Goal: Task Accomplishment & Management: Manage account settings

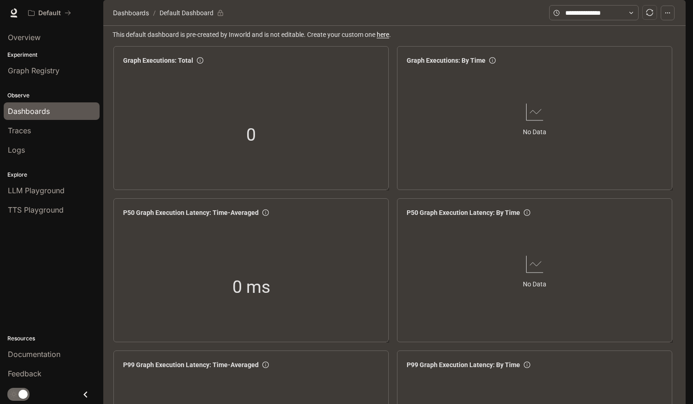
click at [28, 118] on link "Dashboards" at bounding box center [52, 111] width 96 height 18
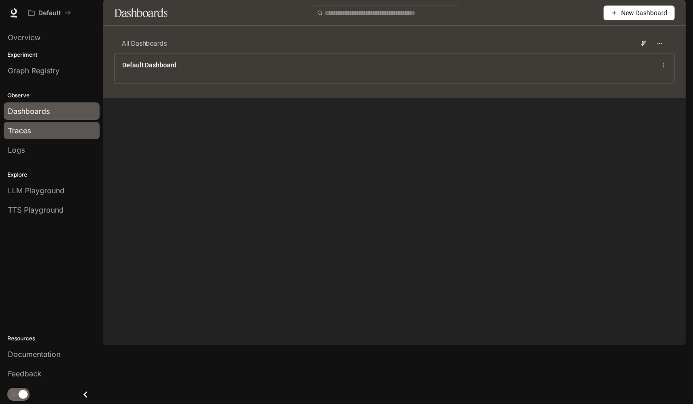
click at [23, 135] on span "Traces" at bounding box center [19, 130] width 23 height 11
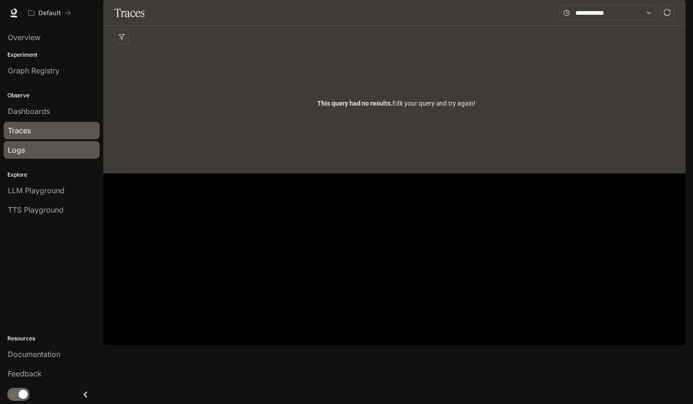
click at [20, 148] on span "Logs" at bounding box center [16, 149] width 17 height 11
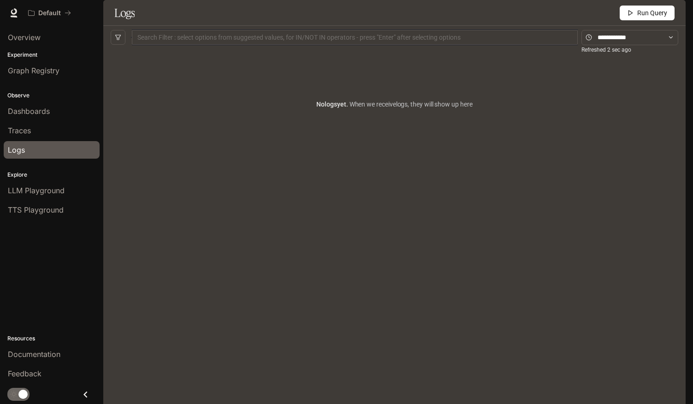
click at [178, 41] on div at bounding box center [354, 38] width 441 height 6
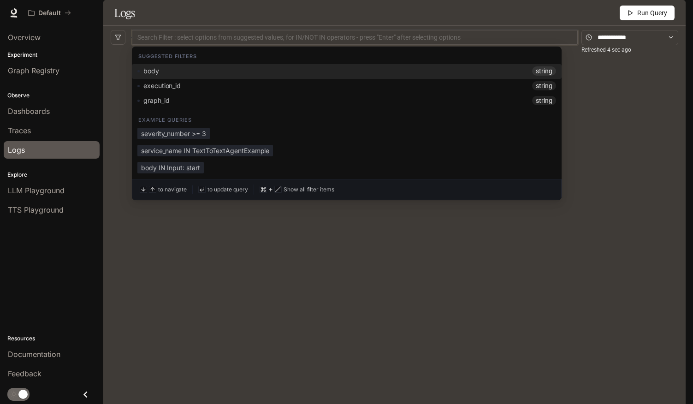
click at [138, 294] on div "No logs yet. When we receive logs , they will show up here" at bounding box center [394, 211] width 567 height 324
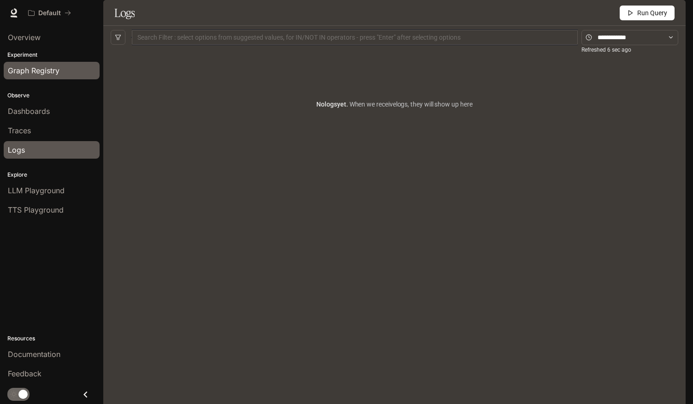
click at [61, 69] on div "Graph Registry" at bounding box center [52, 70] width 88 height 11
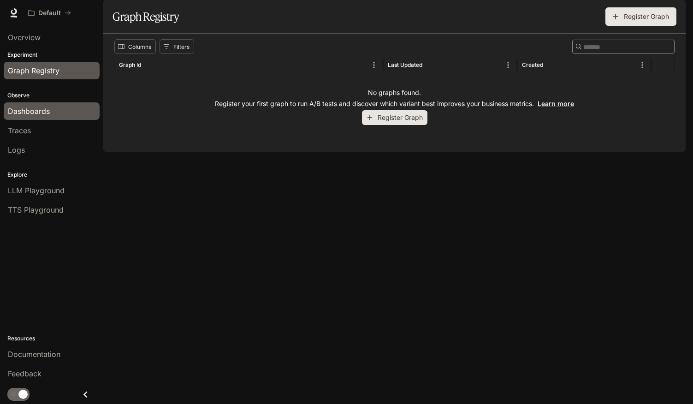
click at [67, 113] on div "Dashboards" at bounding box center [52, 111] width 88 height 11
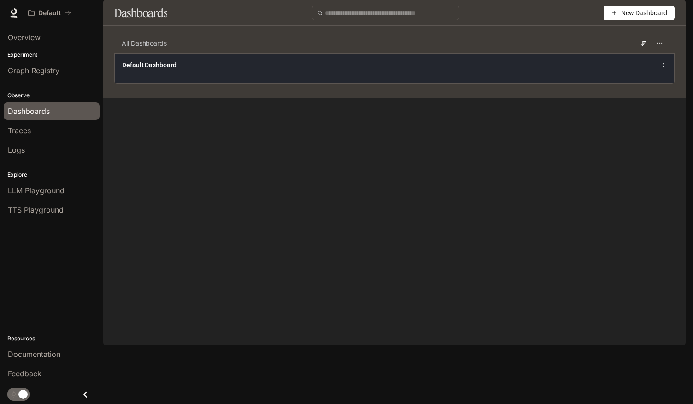
click at [217, 83] on div "Default Dashboard" at bounding box center [394, 68] width 559 height 30
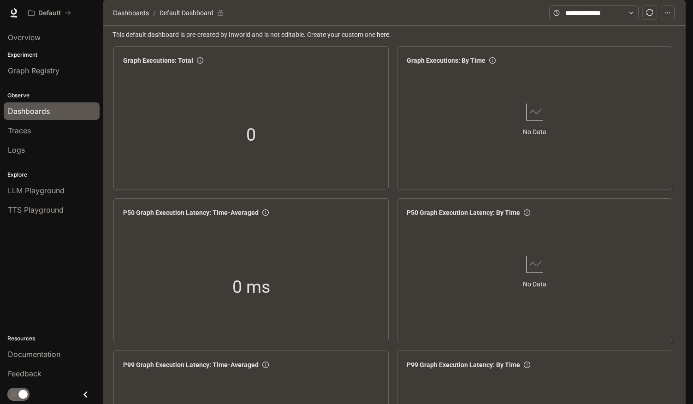
click at [673, 11] on icon "button" at bounding box center [672, 13] width 5 height 5
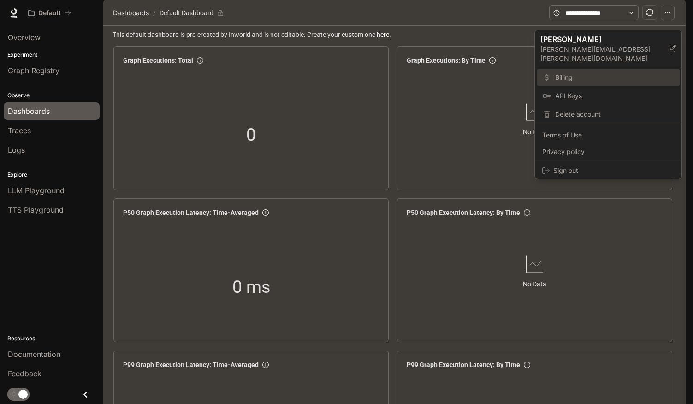
click at [559, 73] on span "Billing" at bounding box center [614, 77] width 119 height 9
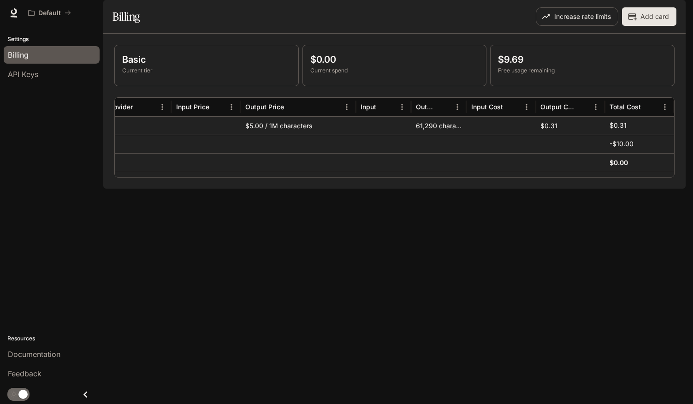
scroll to position [0, 195]
